Goal: Task Accomplishment & Management: Complete application form

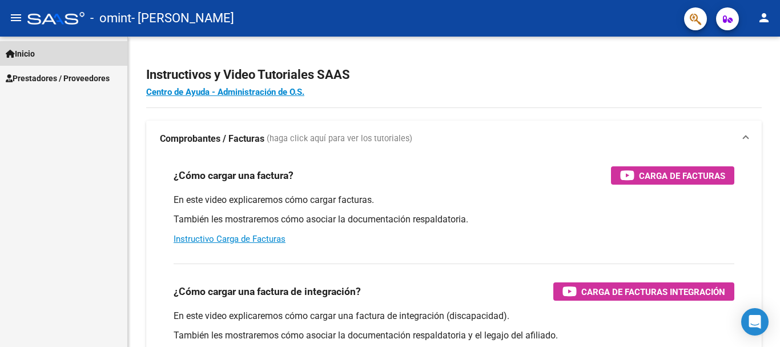
click at [26, 59] on span "Inicio" at bounding box center [20, 53] width 29 height 13
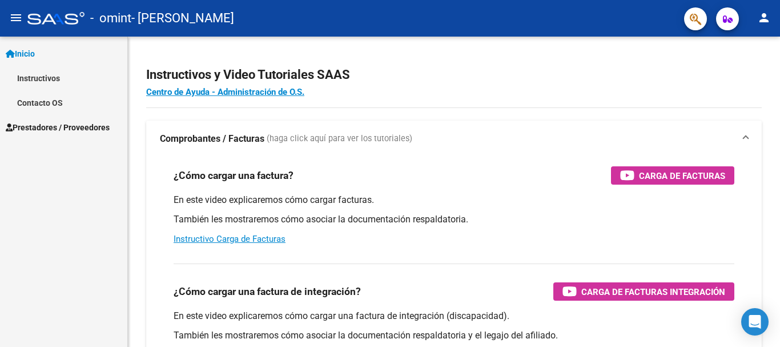
click at [59, 127] on span "Prestadores / Proveedores" at bounding box center [58, 127] width 104 height 13
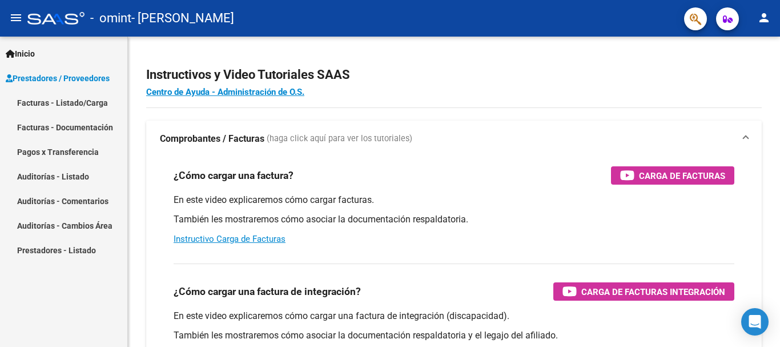
click at [53, 103] on link "Facturas - Listado/Carga" at bounding box center [63, 102] width 127 height 25
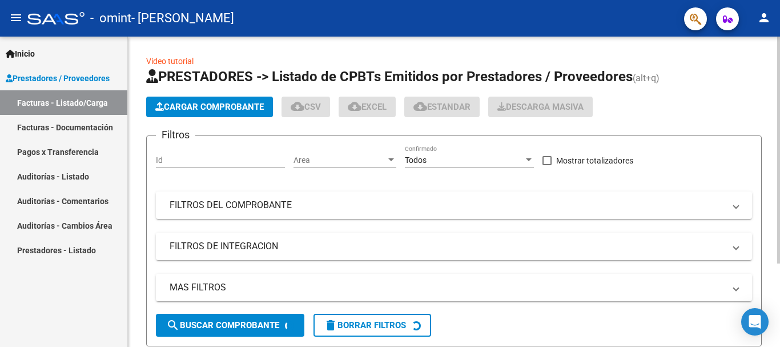
click at [194, 106] on span "Cargar Comprobante" at bounding box center [209, 107] width 108 height 10
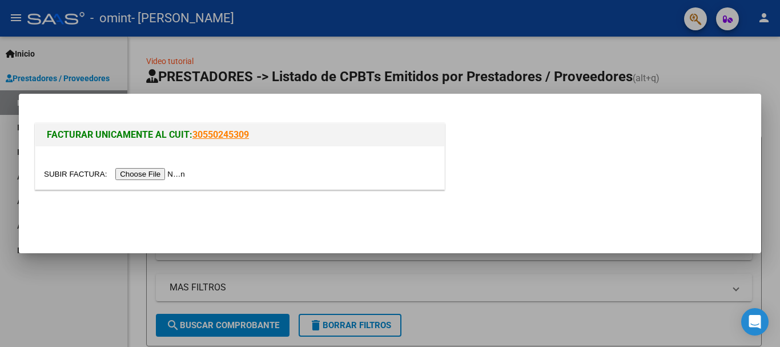
click at [167, 173] on input "file" at bounding box center [116, 174] width 144 height 12
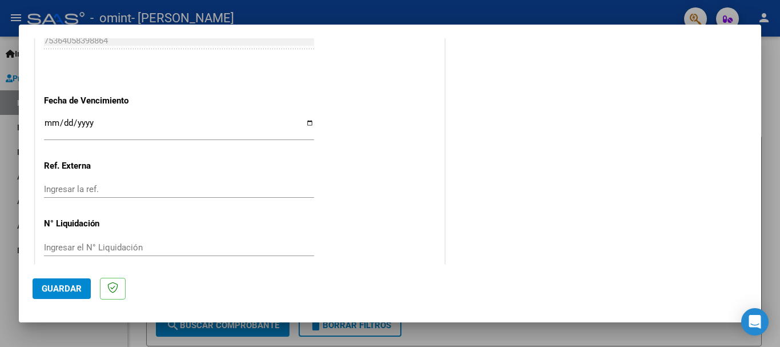
scroll to position [799, 0]
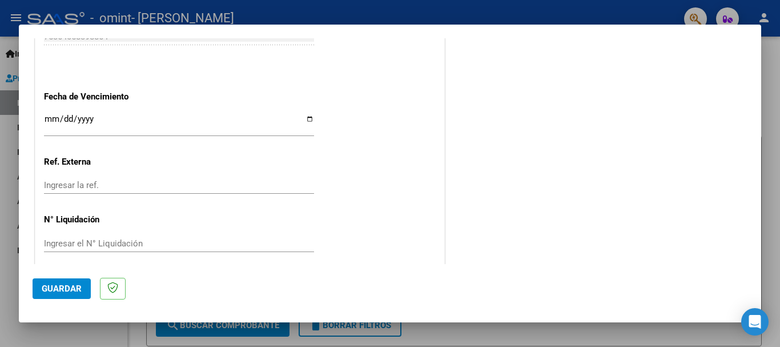
click at [305, 120] on input "Ingresar la fecha" at bounding box center [179, 123] width 270 height 18
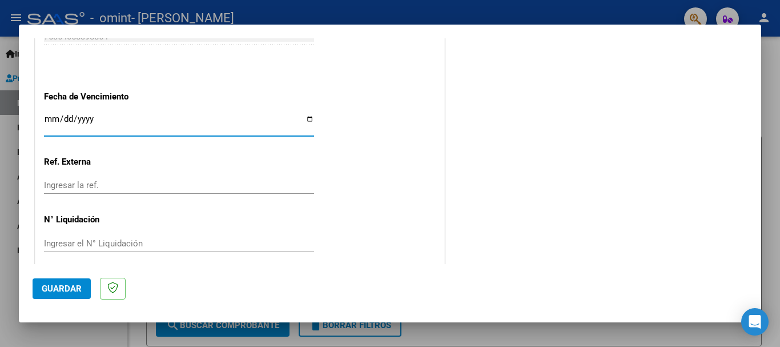
type input "[DATE]"
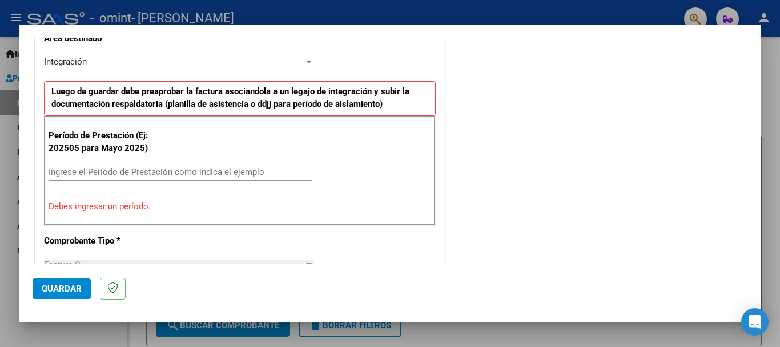
scroll to position [286, 0]
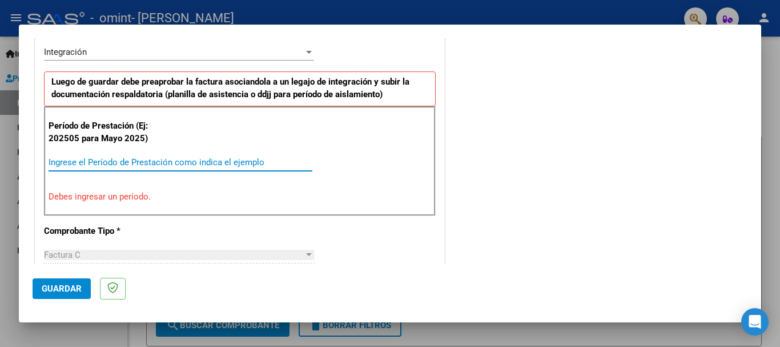
click at [106, 161] on input "Ingrese el Período de Prestación como indica el ejemplo" at bounding box center [181, 162] width 264 height 10
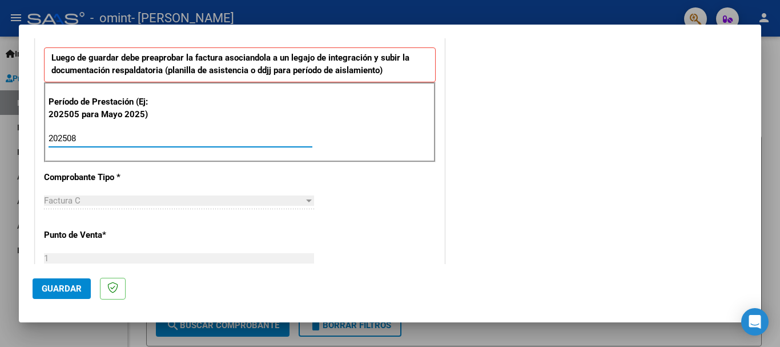
scroll to position [400, 0]
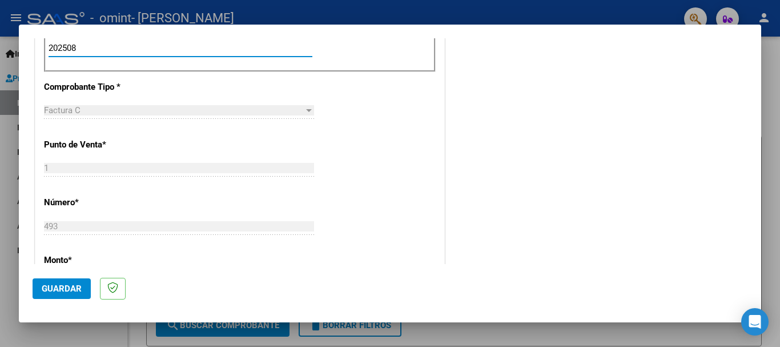
type input "202508"
click at [498, 132] on div "COMENTARIOS Comentarios del Prestador / Gerenciador:" at bounding box center [597, 147] width 300 height 992
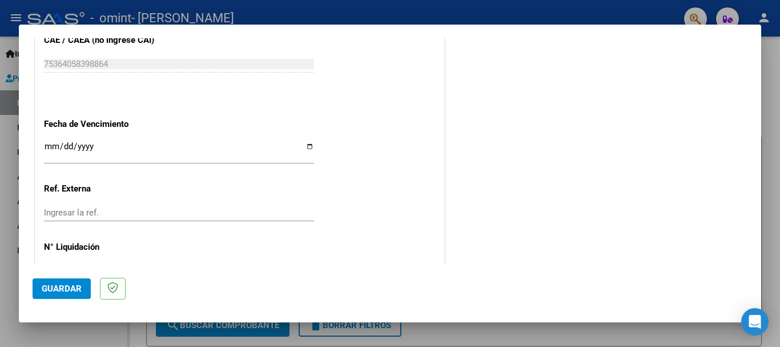
scroll to position [779, 0]
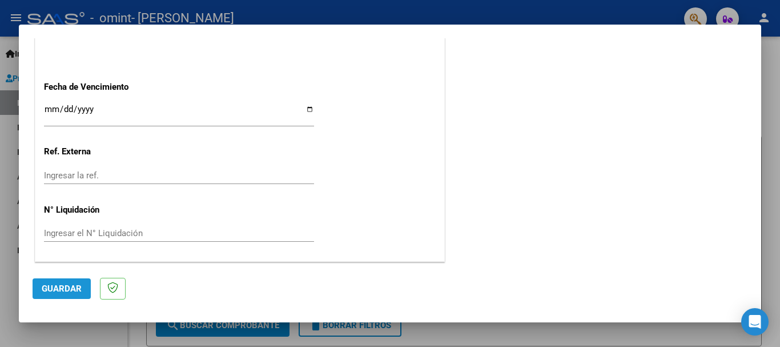
click at [67, 288] on span "Guardar" at bounding box center [62, 288] width 40 height 10
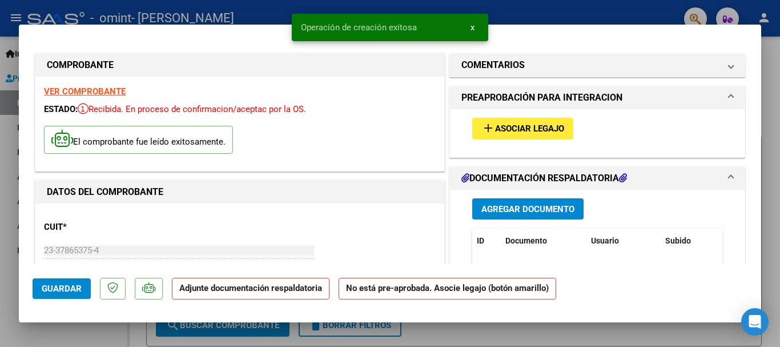
click at [495, 124] on span "Asociar Legajo" at bounding box center [529, 129] width 69 height 10
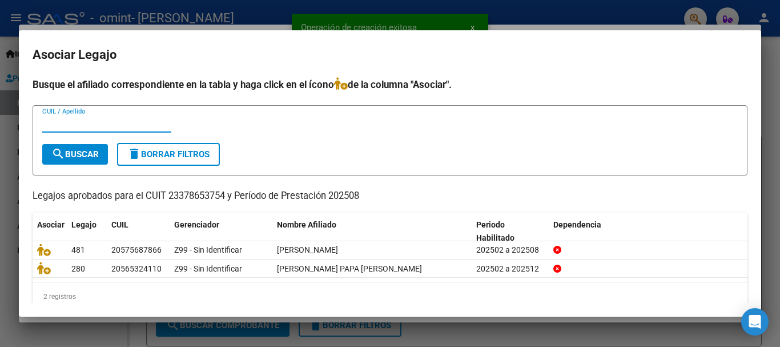
scroll to position [18, 0]
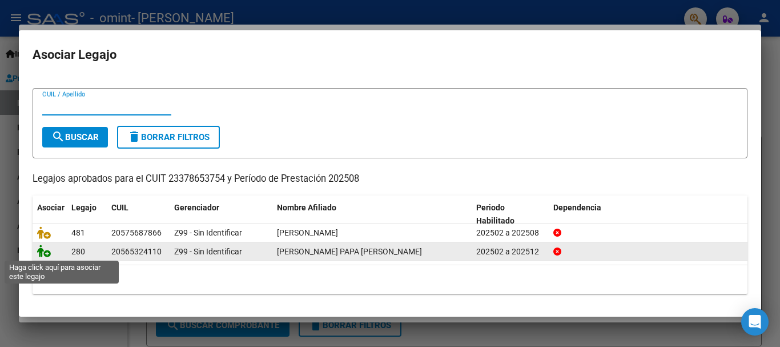
click at [47, 252] on icon at bounding box center [44, 250] width 14 height 13
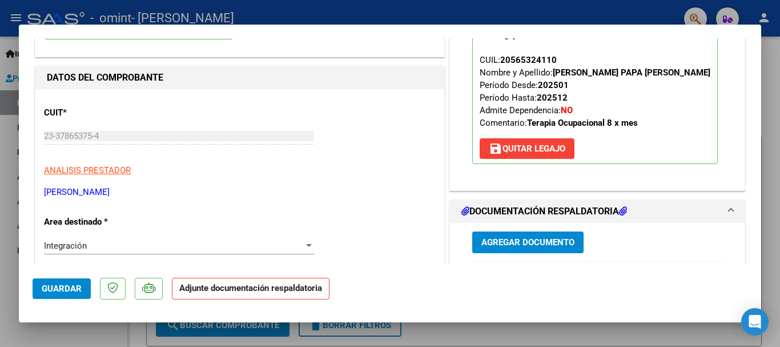
scroll to position [228, 0]
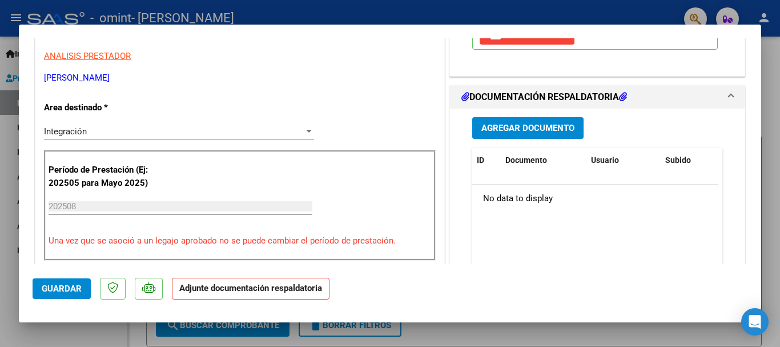
click at [547, 130] on span "Agregar Documento" at bounding box center [527, 128] width 93 height 10
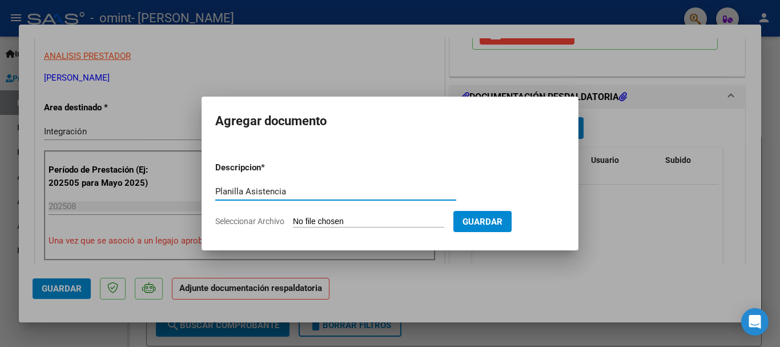
type input "Planilla Asistencia"
click at [390, 225] on input "Seleccionar Archivo" at bounding box center [368, 221] width 151 height 11
type input "C:\fakepath\Planilla Asistencia [PERSON_NAME] A.pdf"
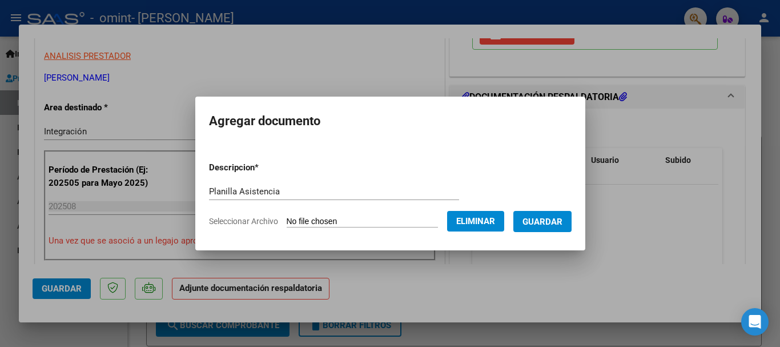
click at [562, 217] on span "Guardar" at bounding box center [542, 221] width 40 height 10
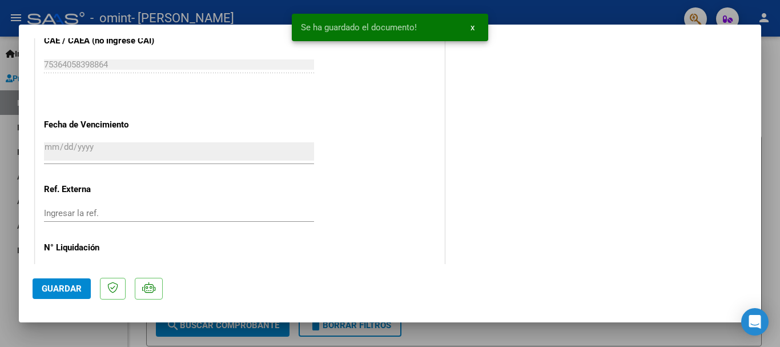
scroll to position [797, 0]
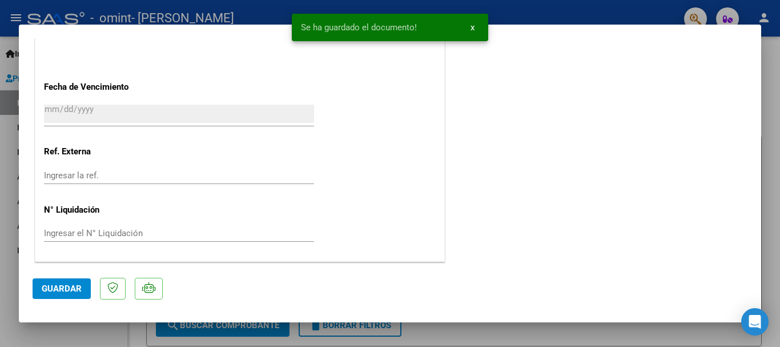
click at [55, 289] on span "Guardar" at bounding box center [62, 288] width 40 height 10
click at [63, 290] on span "Guardar" at bounding box center [62, 288] width 40 height 10
click at [774, 79] on div at bounding box center [390, 173] width 780 height 347
type input "$ 0,00"
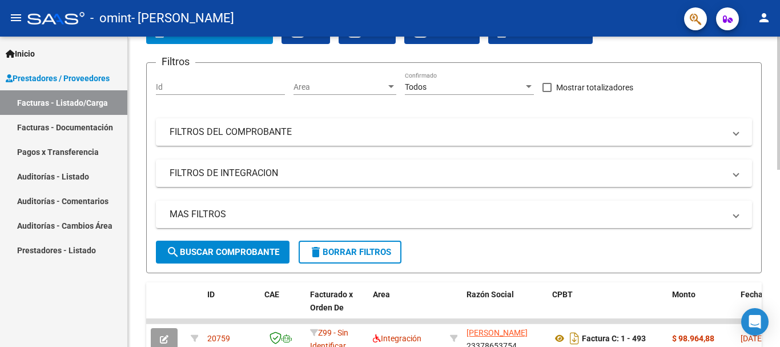
scroll to position [0, 0]
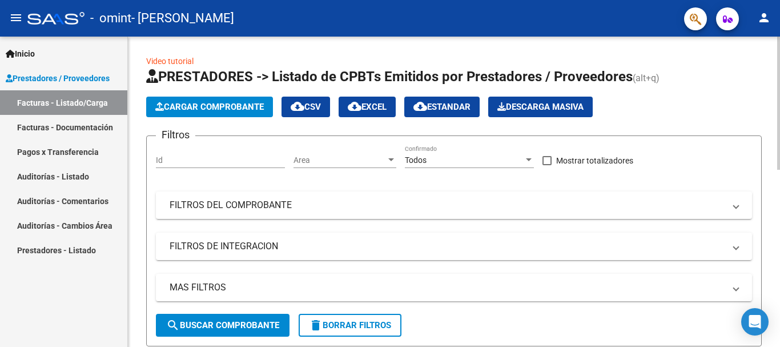
click at [208, 106] on span "Cargar Comprobante" at bounding box center [209, 107] width 108 height 10
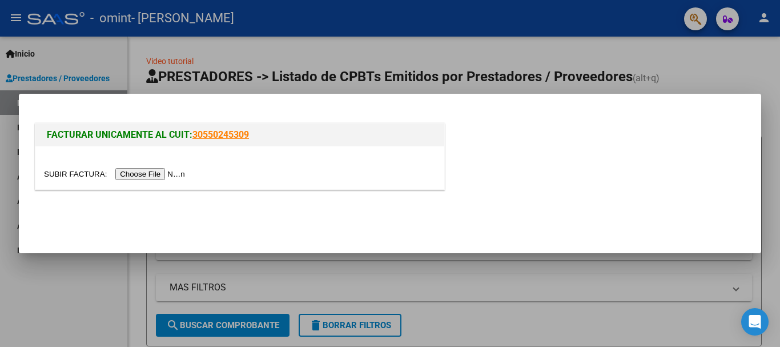
click at [148, 174] on input "file" at bounding box center [116, 174] width 144 height 12
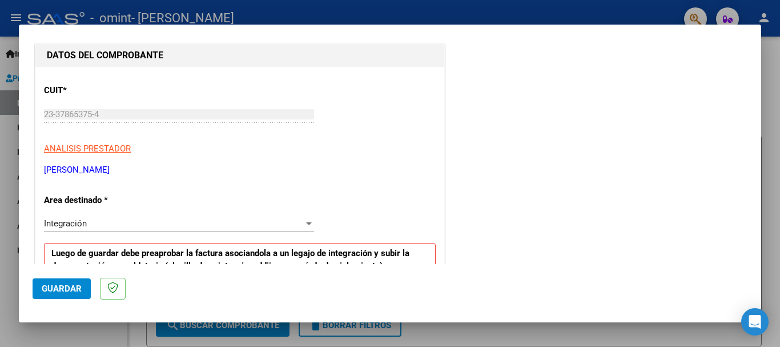
scroll to position [228, 0]
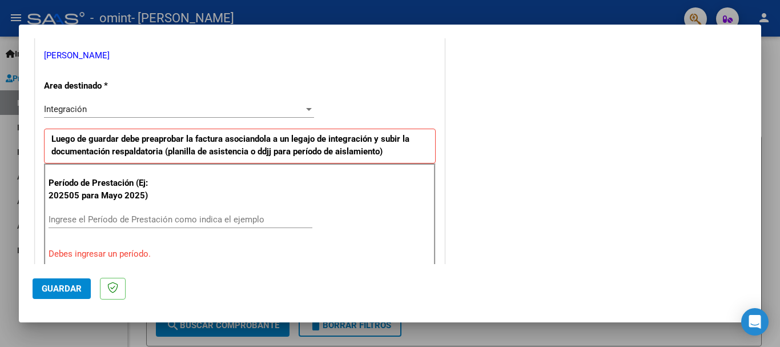
click at [164, 217] on input "Ingrese el Período de Prestación como indica el ejemplo" at bounding box center [181, 219] width 264 height 10
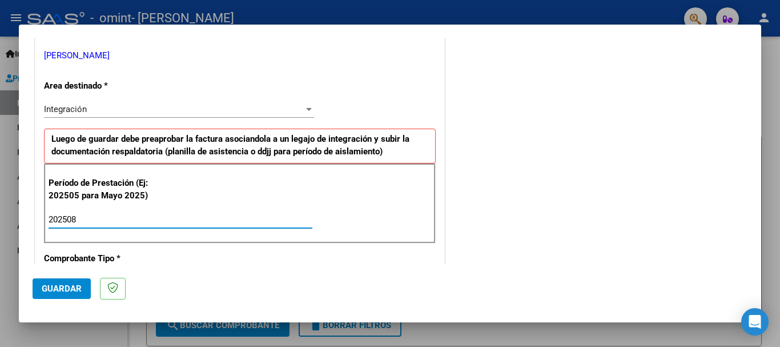
type input "202508"
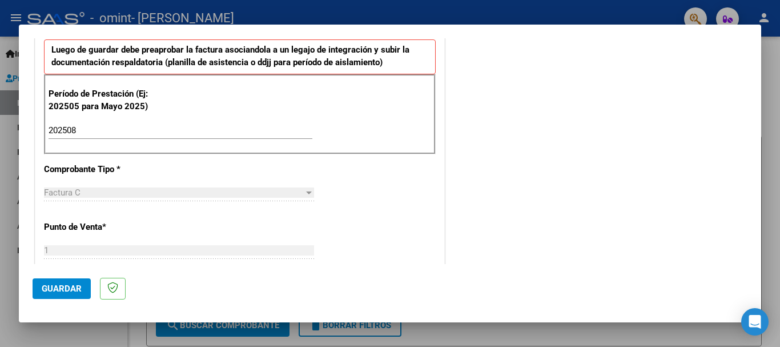
scroll to position [343, 0]
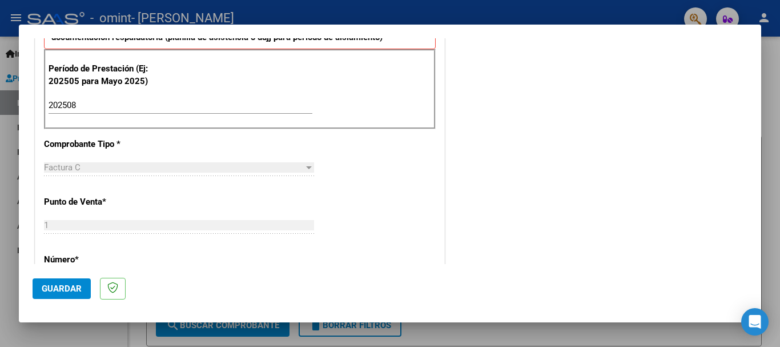
click at [413, 179] on div "CUIT * 23-37865375-4 Ingresar CUIT ANALISIS PRESTADOR [PERSON_NAME][GEOGRAPHIC_…" at bounding box center [239, 267] width 409 height 859
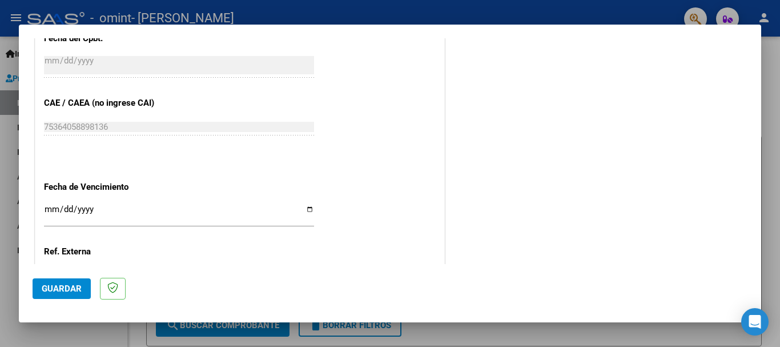
scroll to position [722, 0]
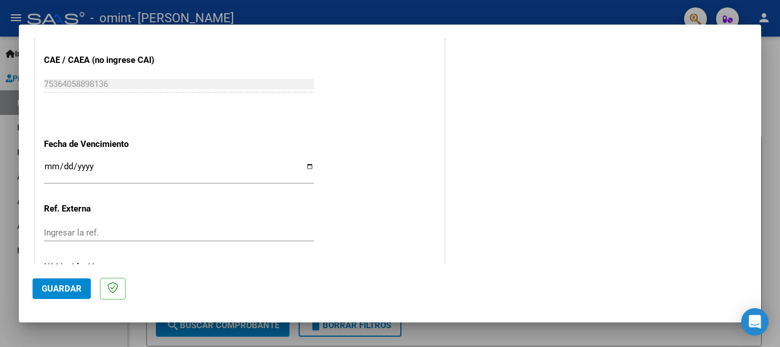
click at [307, 166] on input "Ingresar la fecha" at bounding box center [179, 171] width 270 height 18
type input "[DATE]"
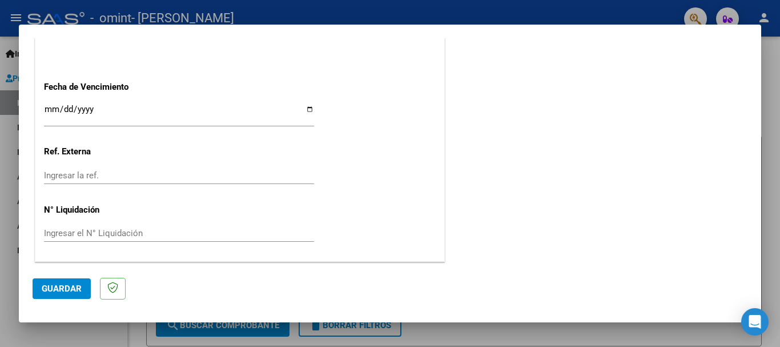
click at [66, 288] on span "Guardar" at bounding box center [62, 288] width 40 height 10
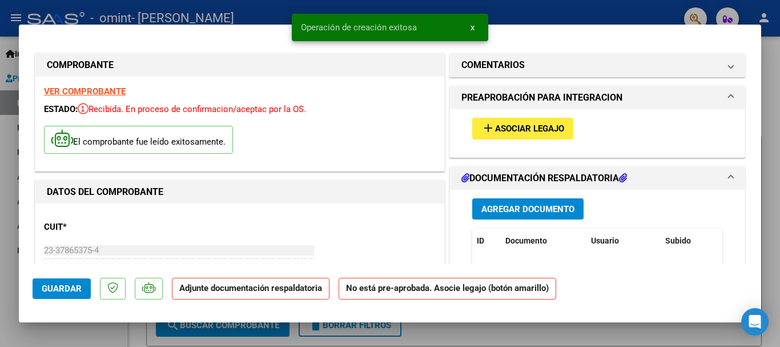
click at [539, 130] on span "Asociar Legajo" at bounding box center [529, 129] width 69 height 10
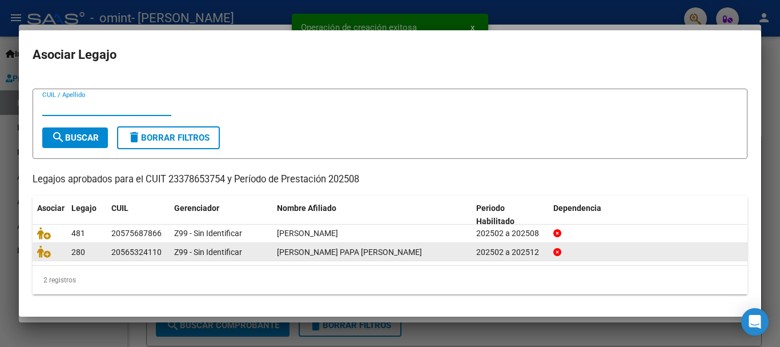
scroll to position [18, 0]
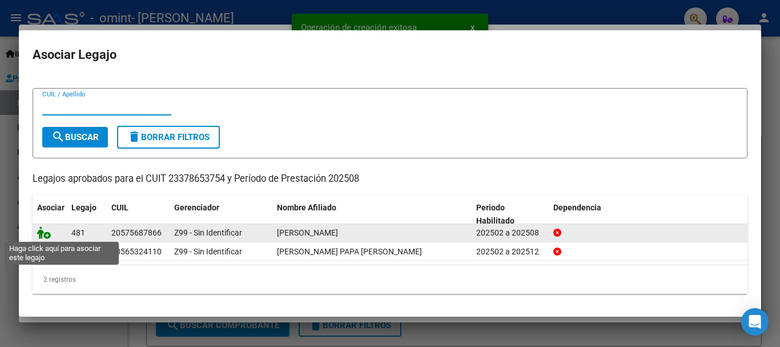
click at [42, 235] on icon at bounding box center [44, 232] width 14 height 13
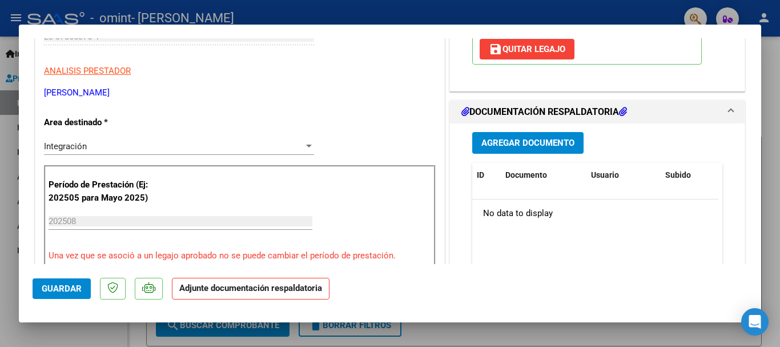
scroll to position [286, 0]
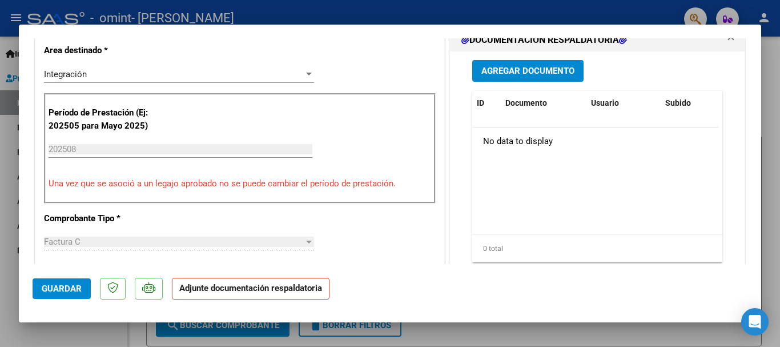
click at [546, 72] on span "Agregar Documento" at bounding box center [527, 71] width 93 height 10
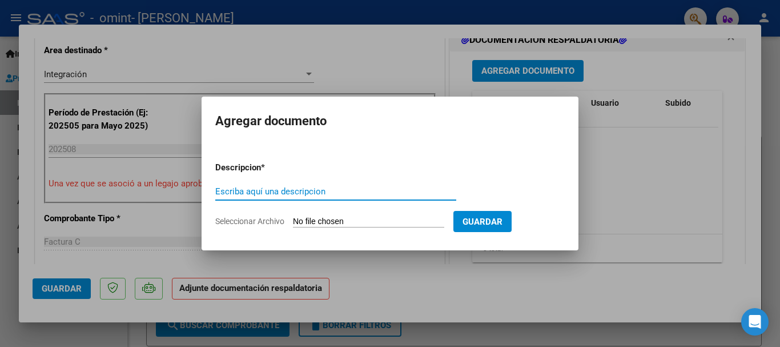
click at [279, 191] on input "Escriba aquí una descripcion" at bounding box center [335, 191] width 241 height 10
type input "Planilla asistencia"
click at [417, 218] on input "Seleccionar Archivo" at bounding box center [368, 221] width 151 height 11
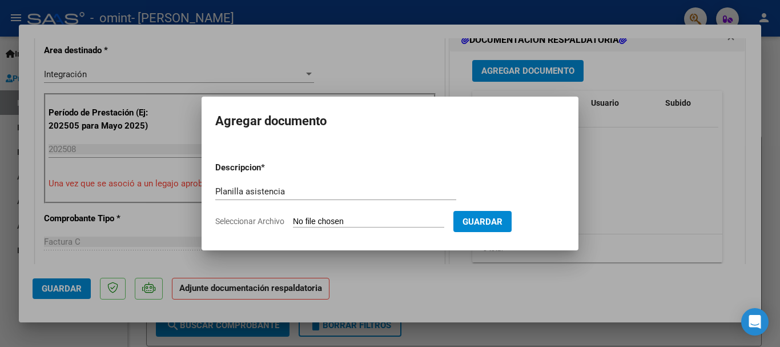
type input "C:\fakepath\Asistencia [PERSON_NAME]pdf"
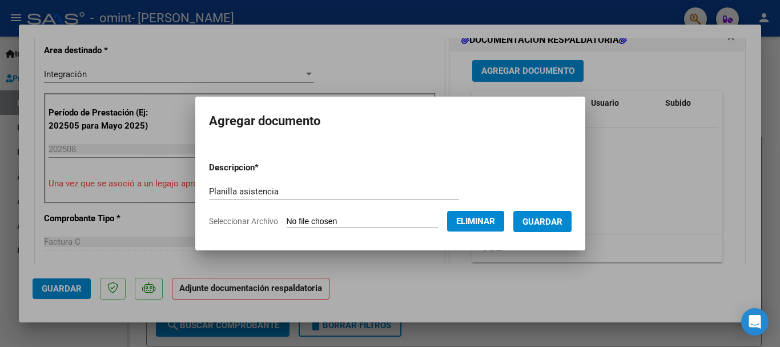
click at [562, 223] on span "Guardar" at bounding box center [542, 221] width 40 height 10
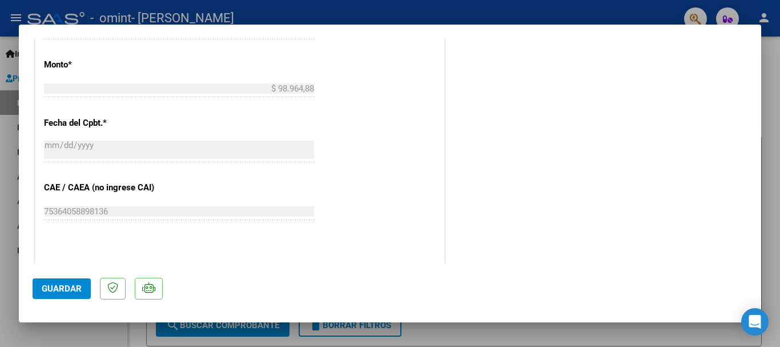
scroll to position [685, 0]
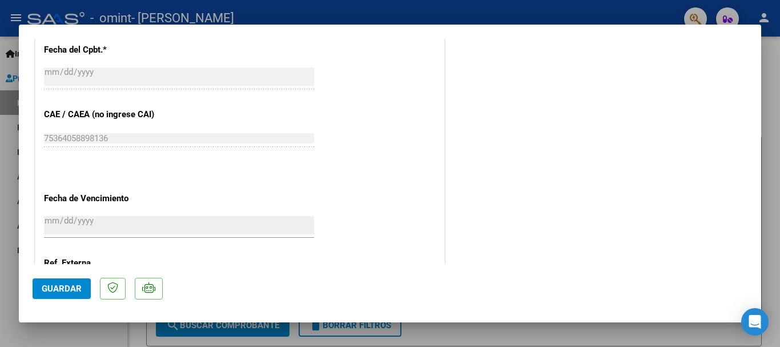
click at [74, 288] on span "Guardar" at bounding box center [62, 288] width 40 height 10
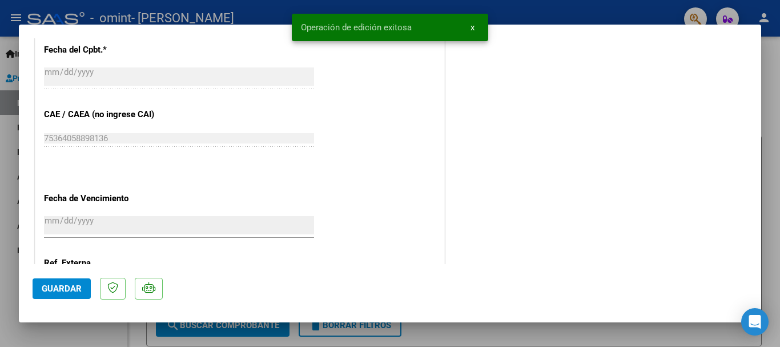
click at [65, 292] on span "Guardar" at bounding box center [62, 288] width 40 height 10
click at [770, 82] on div at bounding box center [390, 173] width 780 height 347
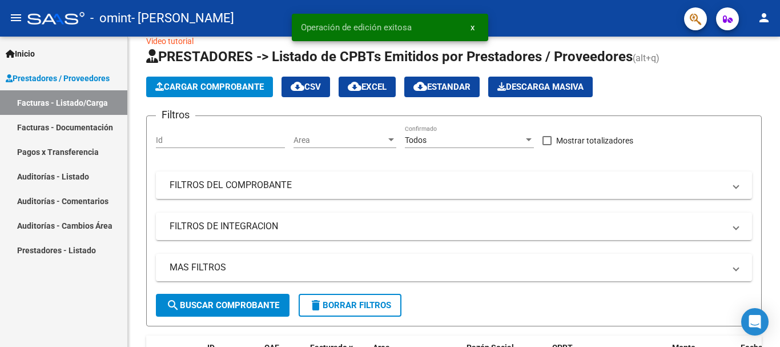
scroll to position [0, 0]
